Goal: Transaction & Acquisition: Download file/media

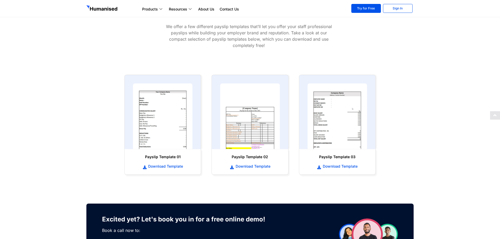
scroll to position [210, 0]
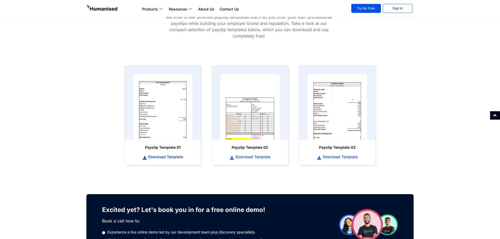
click at [173, 157] on span "Download Template" at bounding box center [165, 156] width 36 height 5
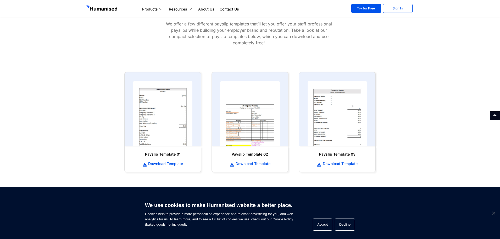
scroll to position [210, 0]
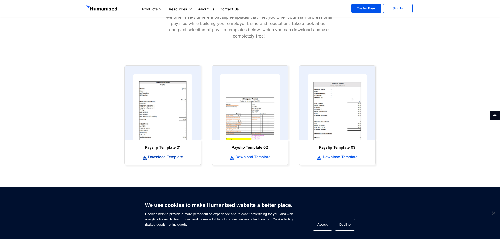
click at [161, 157] on span "Download Template" at bounding box center [165, 156] width 36 height 5
click at [351, 156] on span "Download Template" at bounding box center [340, 156] width 36 height 5
